Goal: Book appointment/travel/reservation

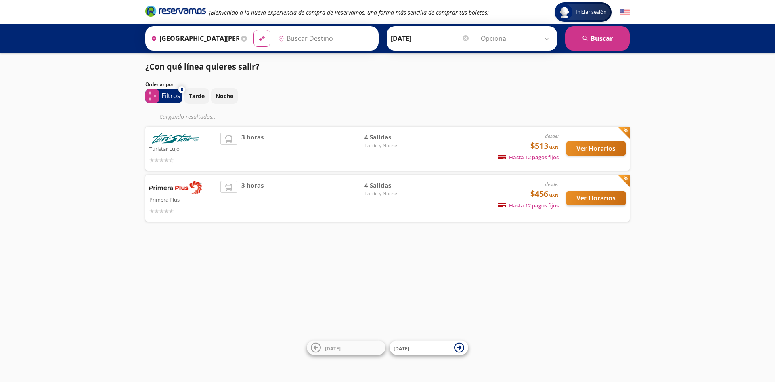
type input "Querétaro, Querétaro"
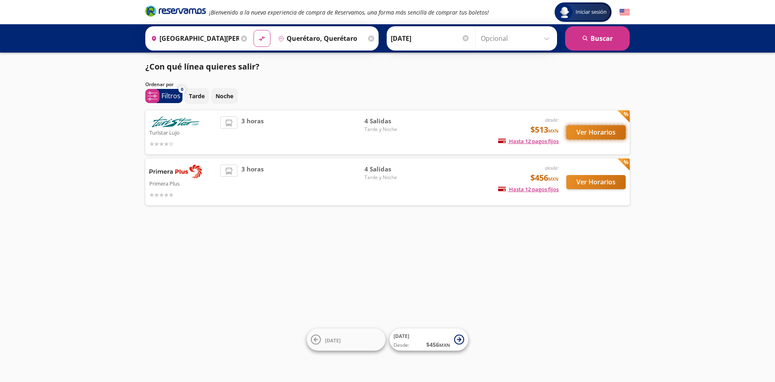
click at [587, 128] on button "Ver Horarios" at bounding box center [596, 132] width 59 height 14
click at [611, 180] on button "Ver Horarios" at bounding box center [596, 182] width 59 height 14
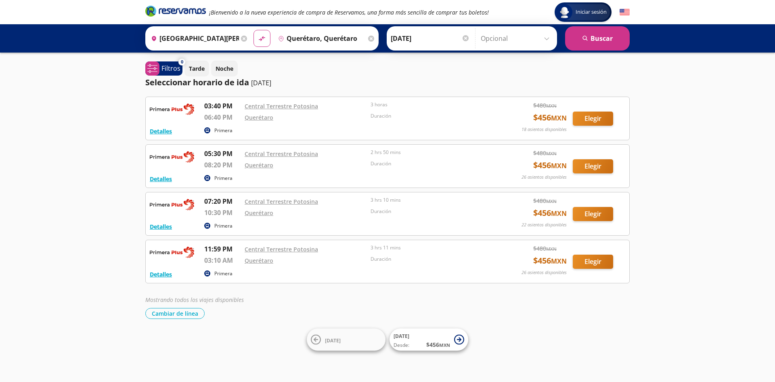
click at [245, 37] on icon at bounding box center [244, 39] width 6 height 6
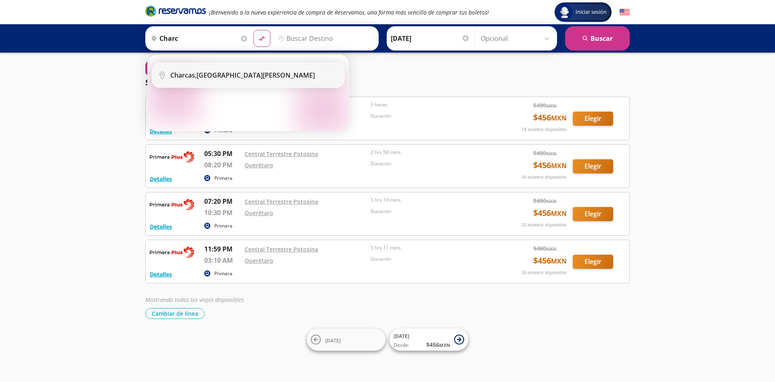
click at [218, 76] on div "Charcas, [GEOGRAPHIC_DATA][PERSON_NAME]" at bounding box center [242, 75] width 145 height 9
type input "Charcas, [GEOGRAPHIC_DATA][PERSON_NAME]"
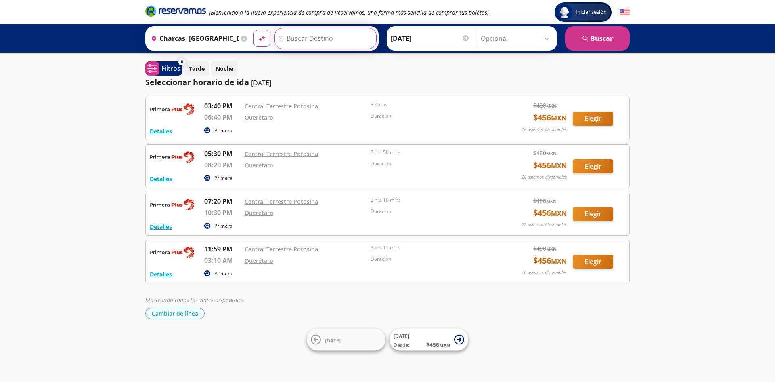
click at [282, 42] on input "Destino" at bounding box center [324, 38] width 99 height 20
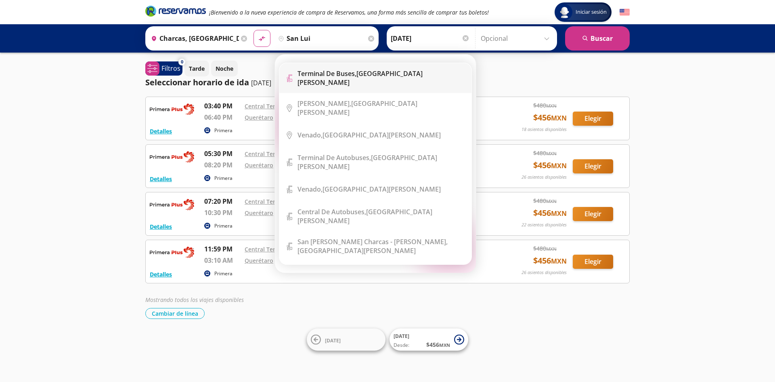
click at [381, 79] on div "[GEOGRAPHIC_DATA], [GEOGRAPHIC_DATA][PERSON_NAME]" at bounding box center [382, 78] width 168 height 18
type input "[GEOGRAPHIC_DATA], [GEOGRAPHIC_DATA][PERSON_NAME]"
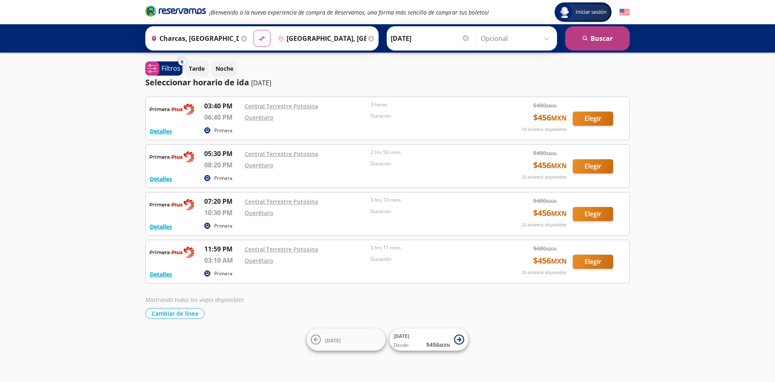
click at [597, 30] on button "search [GEOGRAPHIC_DATA]" at bounding box center [597, 38] width 65 height 24
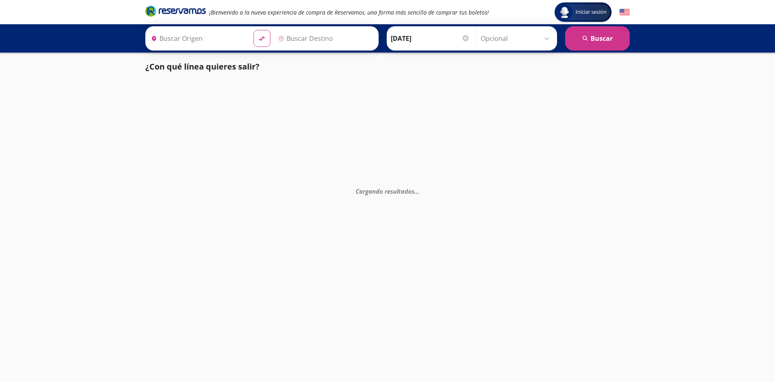
type input "Charcas, [GEOGRAPHIC_DATA][PERSON_NAME]"
type input "[GEOGRAPHIC_DATA], [GEOGRAPHIC_DATA][PERSON_NAME]"
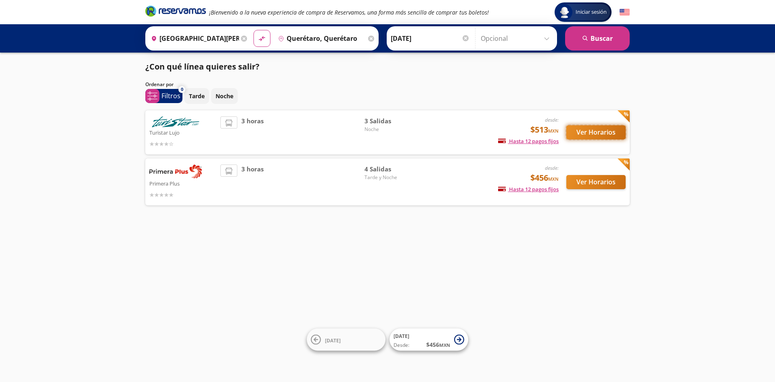
click at [598, 131] on button "Ver Horarios" at bounding box center [596, 132] width 59 height 14
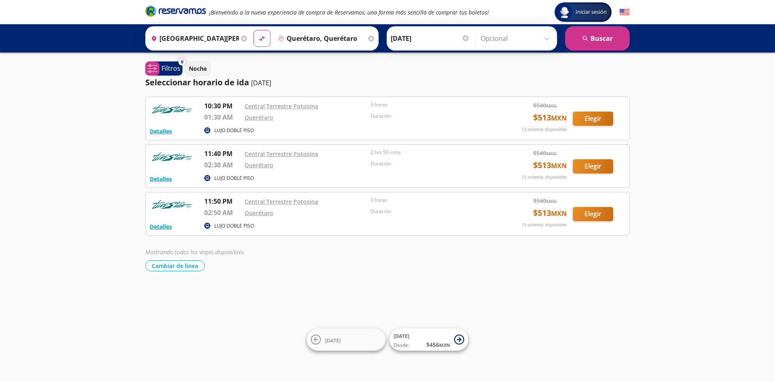
click at [369, 38] on icon at bounding box center [371, 39] width 6 height 6
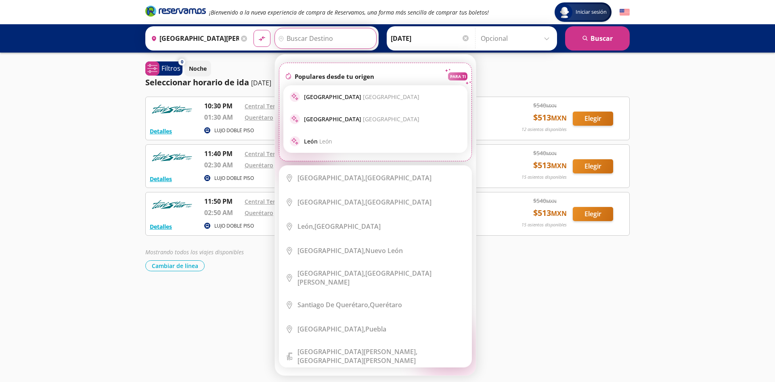
click at [364, 40] on input "Destino" at bounding box center [324, 38] width 99 height 20
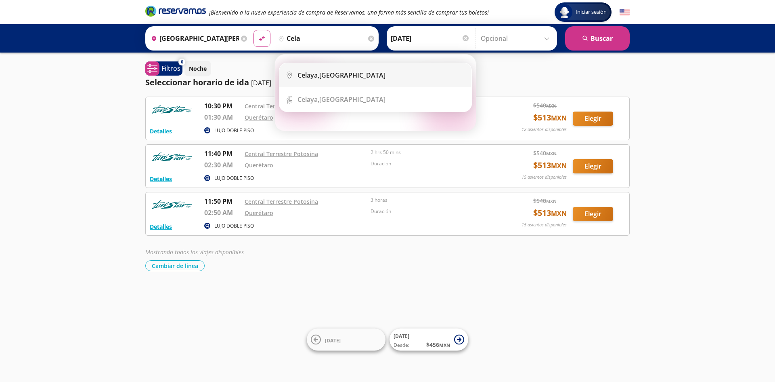
click at [342, 68] on li "City Icon Celaya, Guanajuato" at bounding box center [375, 75] width 192 height 24
type input "Celaya, Guanajuato"
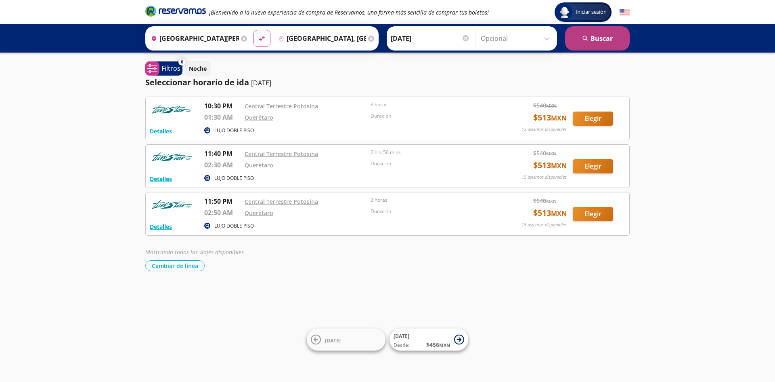
click at [599, 34] on button "search [GEOGRAPHIC_DATA]" at bounding box center [597, 38] width 65 height 24
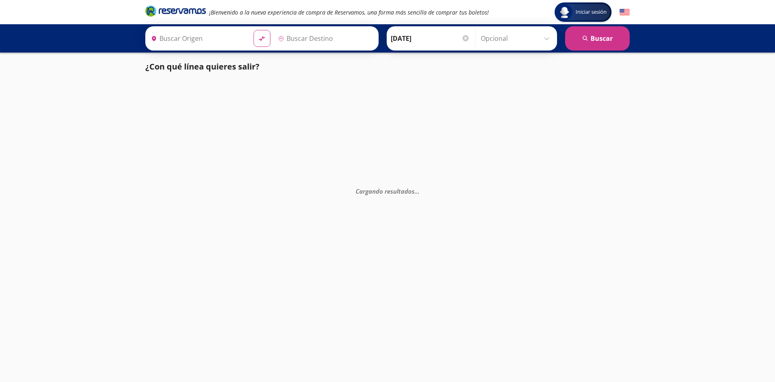
type input "[GEOGRAPHIC_DATA][PERSON_NAME], [GEOGRAPHIC_DATA][PERSON_NAME]"
type input "Celaya, Guanajuato"
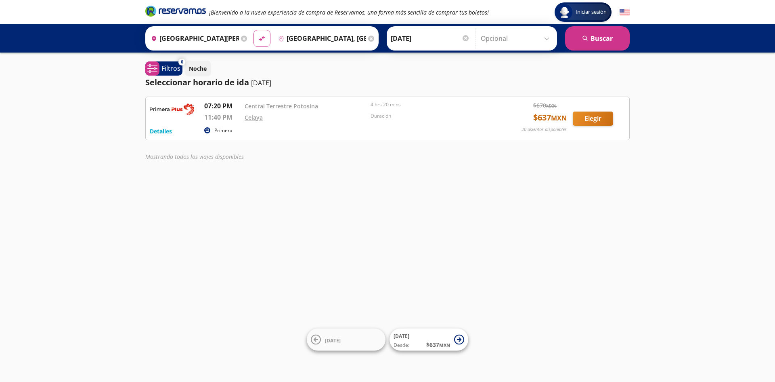
click at [244, 37] on icon at bounding box center [244, 39] width 6 height 6
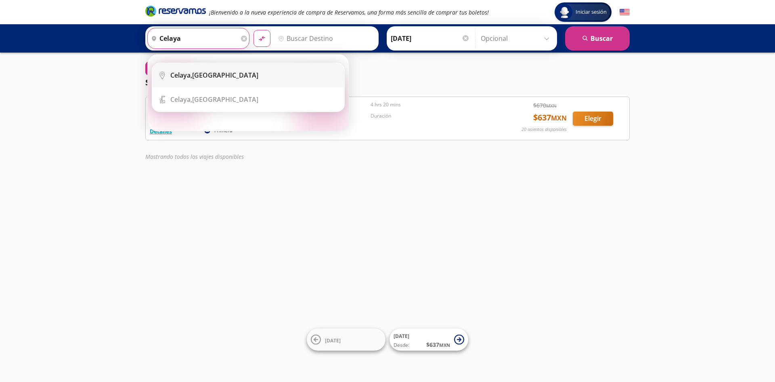
click at [221, 70] on li "City Icon Celaya, Guanajuato" at bounding box center [248, 75] width 192 height 24
type input "Celaya, Guanajuato"
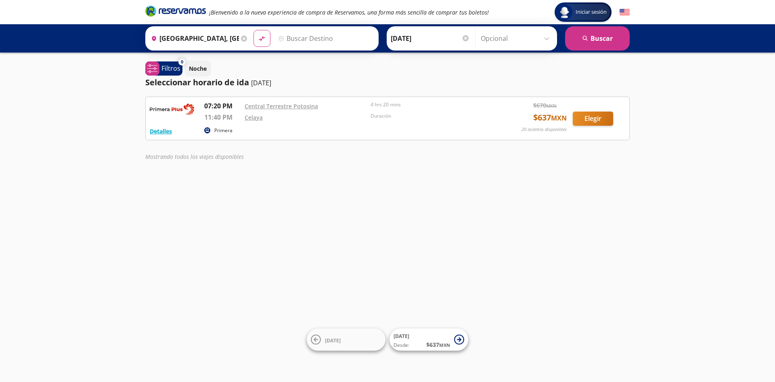
click at [295, 38] on input "Destino" at bounding box center [324, 38] width 99 height 20
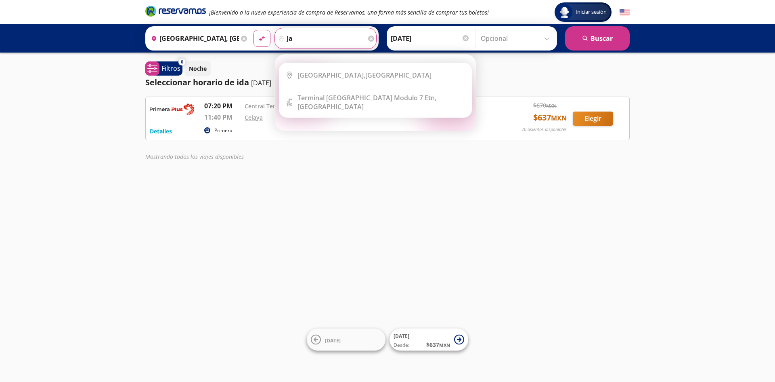
type input "j"
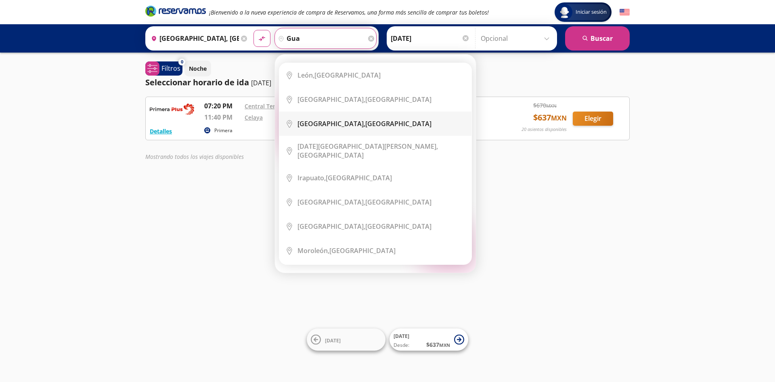
click at [342, 124] on div "Guanajuato, Guanajuato" at bounding box center [365, 123] width 134 height 9
type input "Guanajuato, Guanajuato"
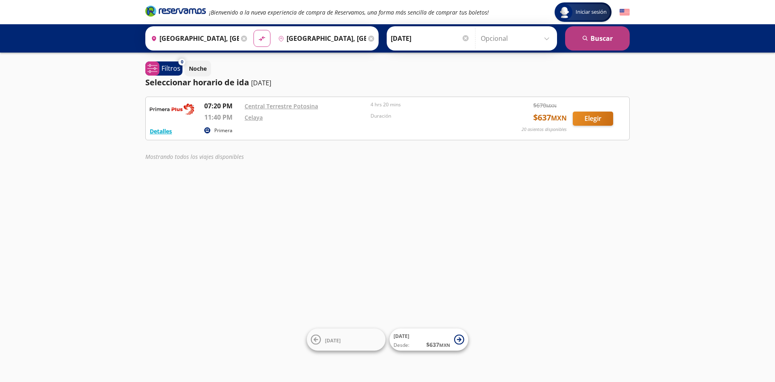
click at [598, 42] on button "search [GEOGRAPHIC_DATA]" at bounding box center [597, 38] width 65 height 24
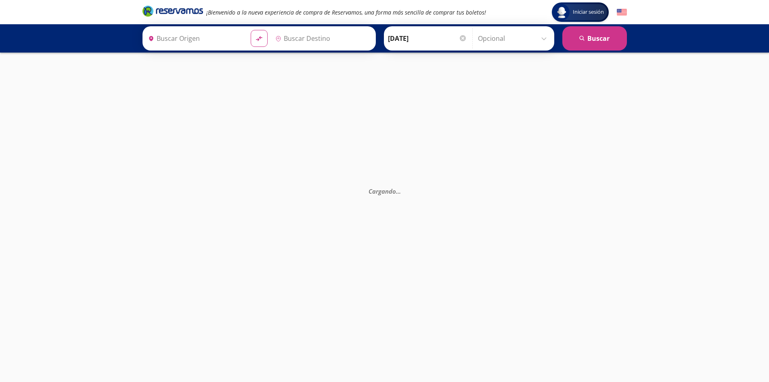
type input "Guanajuato, Guanajuato"
type input "Celaya, Guanajuato"
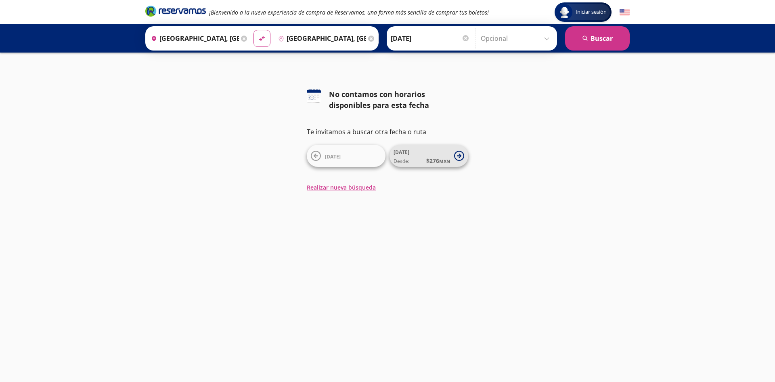
click at [422, 150] on span "12 Sep Desde: $ 276 MXN" at bounding box center [422, 156] width 57 height 18
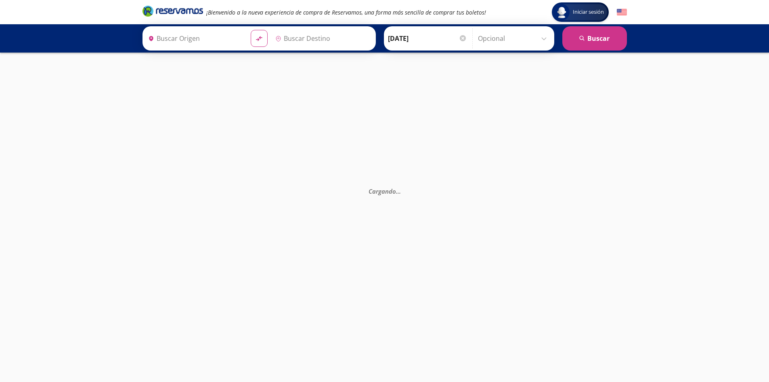
type input "Celaya, Guanajuato"
type input "Guanajuato, Guanajuato"
